Goal: Navigation & Orientation: Find specific page/section

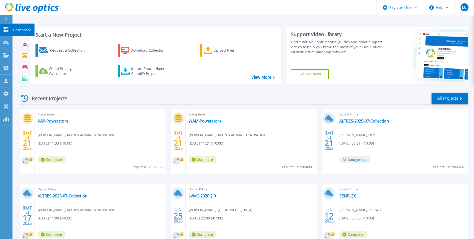
click at [6, 31] on icon at bounding box center [6, 29] width 5 height 5
